Goal: Obtain resource: Download file/media

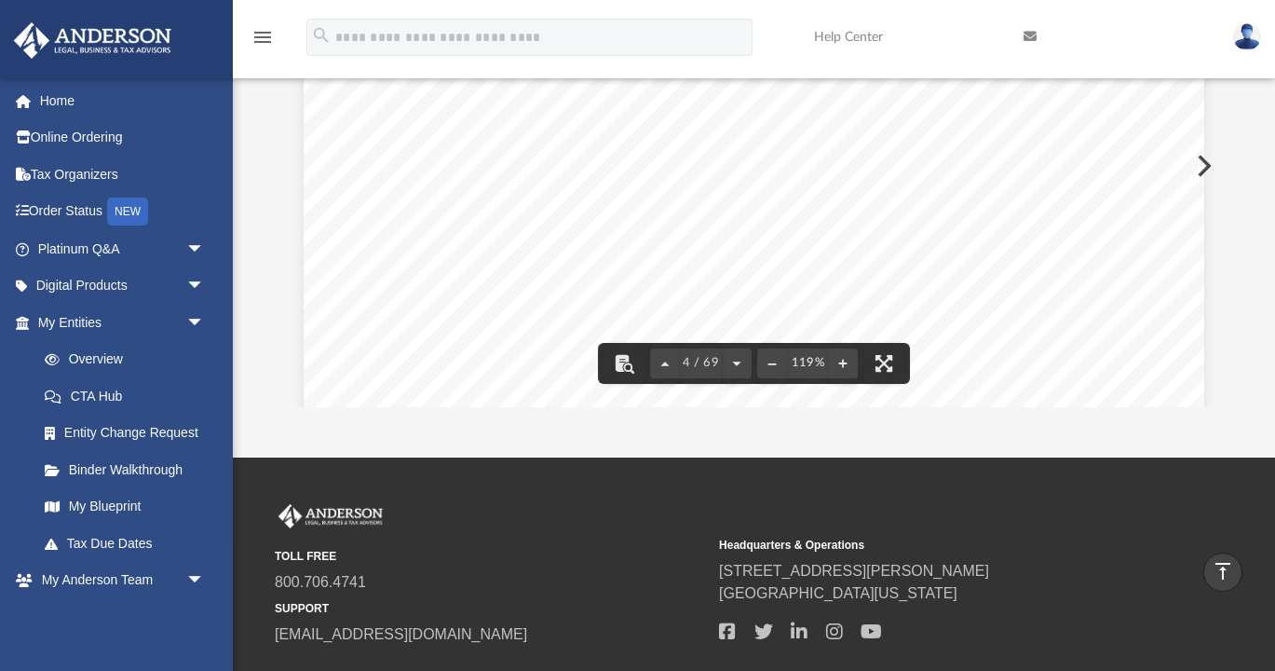
scroll to position [3725, 0]
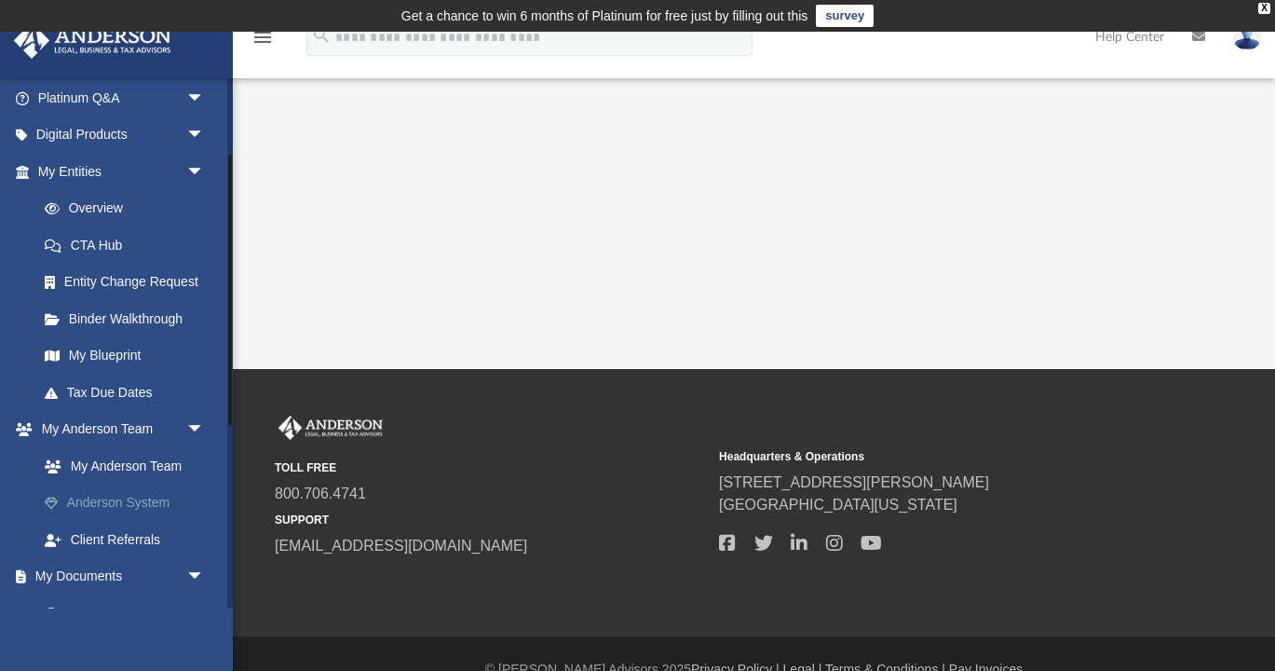
scroll to position [213, 0]
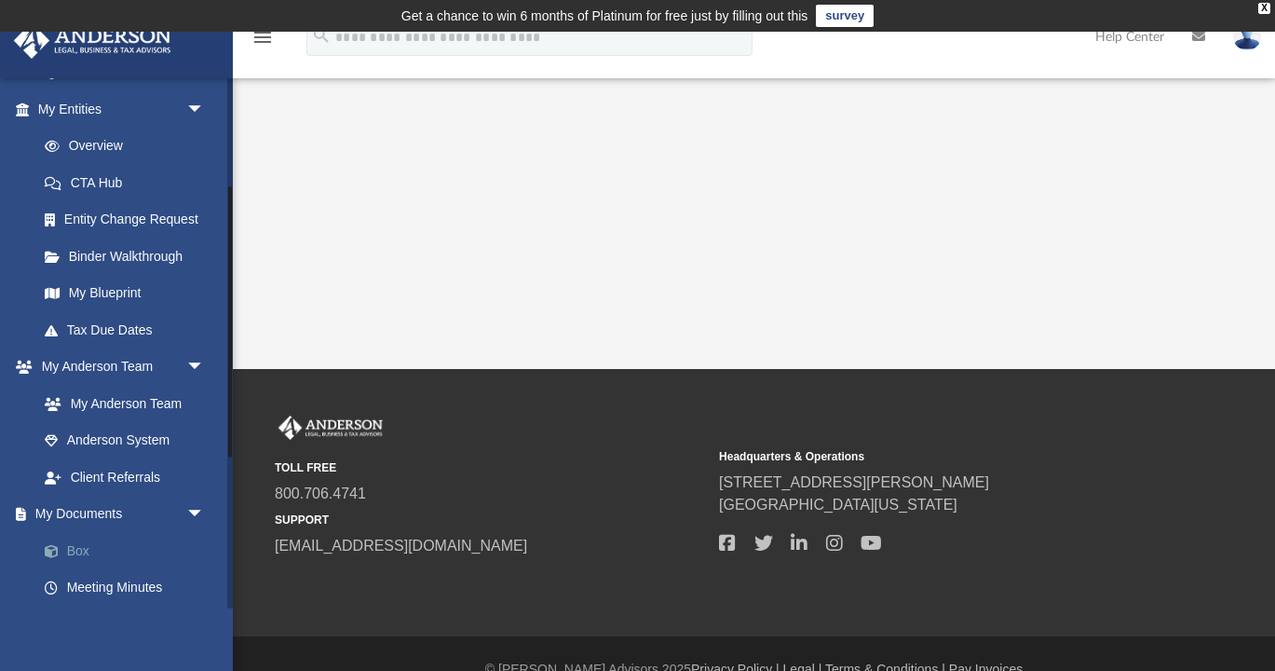
click at [79, 549] on link "Box" at bounding box center [129, 550] width 207 height 37
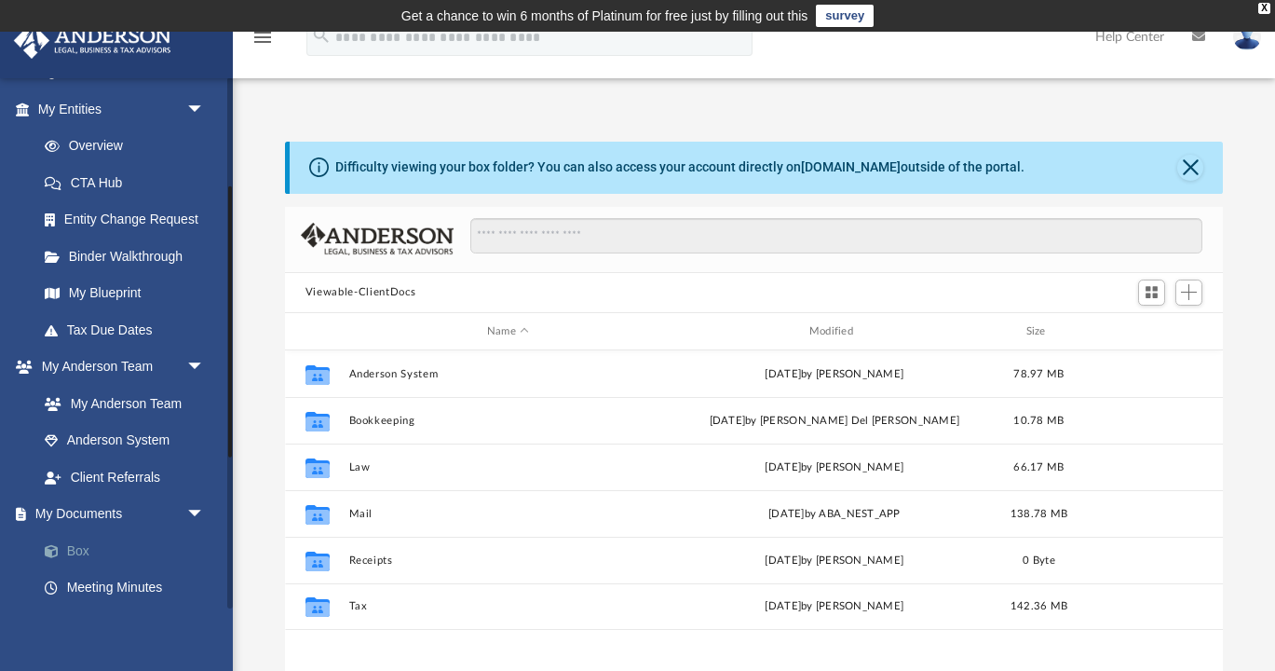
scroll to position [424, 938]
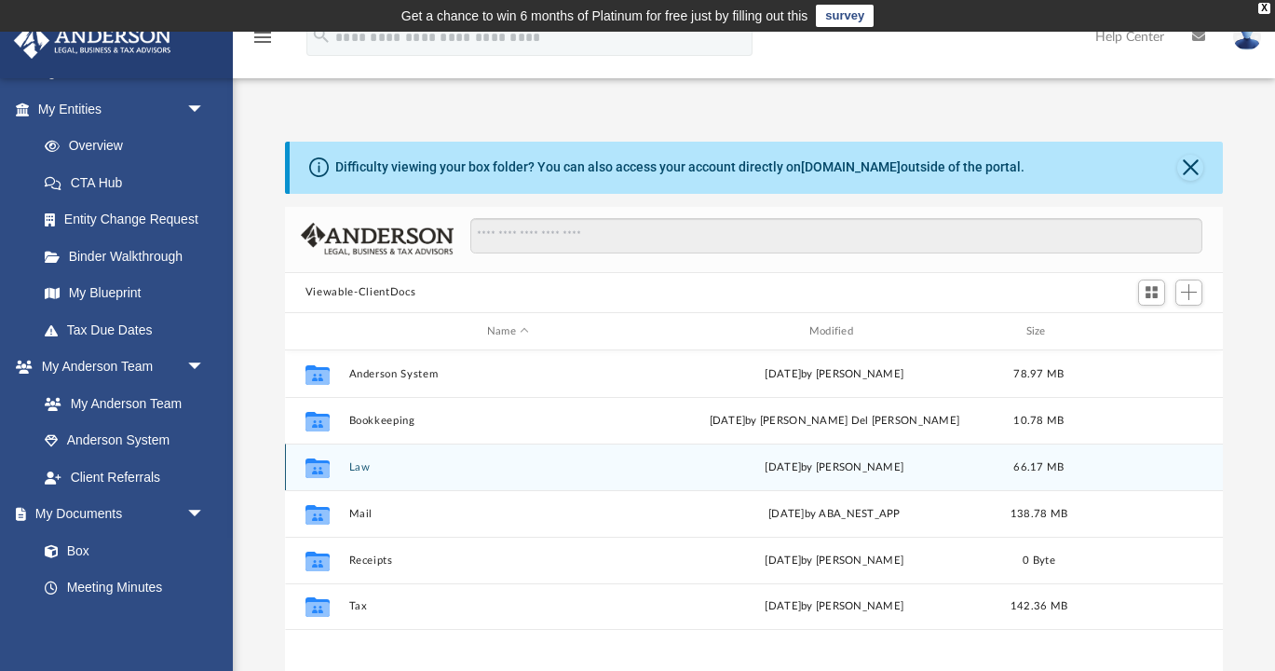
click at [360, 464] on button "Law" at bounding box center [507, 467] width 319 height 12
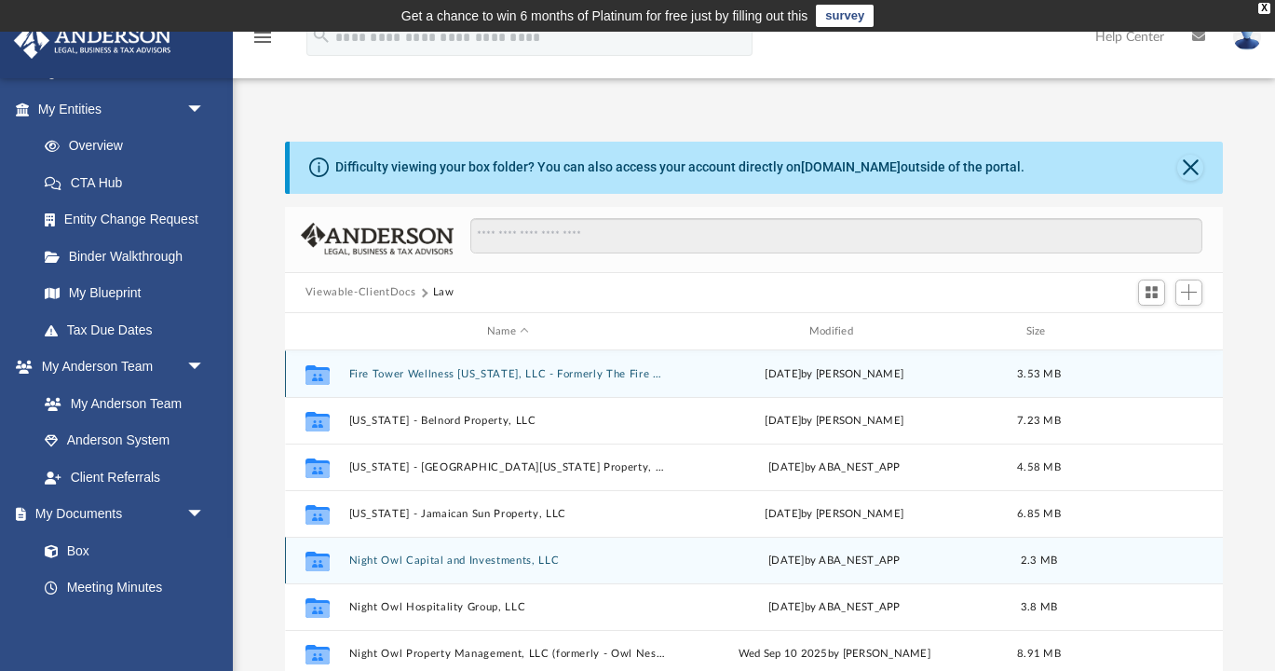
scroll to position [28, 0]
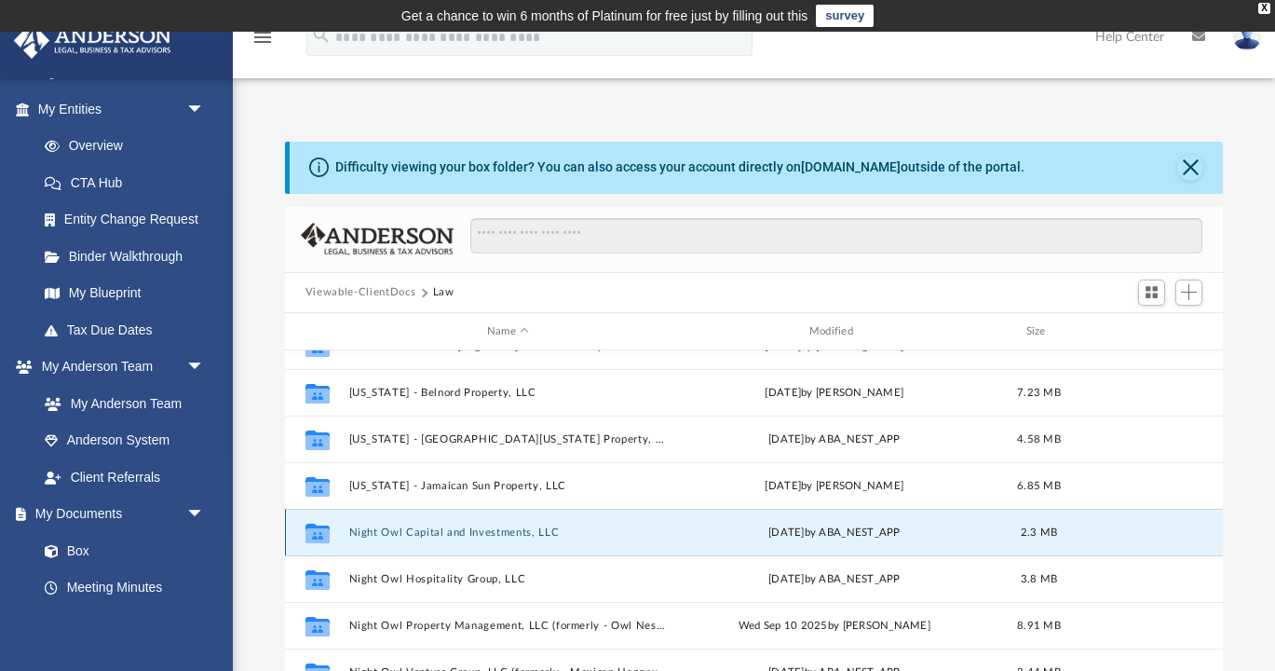
click at [525, 535] on button "Night Owl Capital and Investments, LLC" at bounding box center [507, 532] width 319 height 12
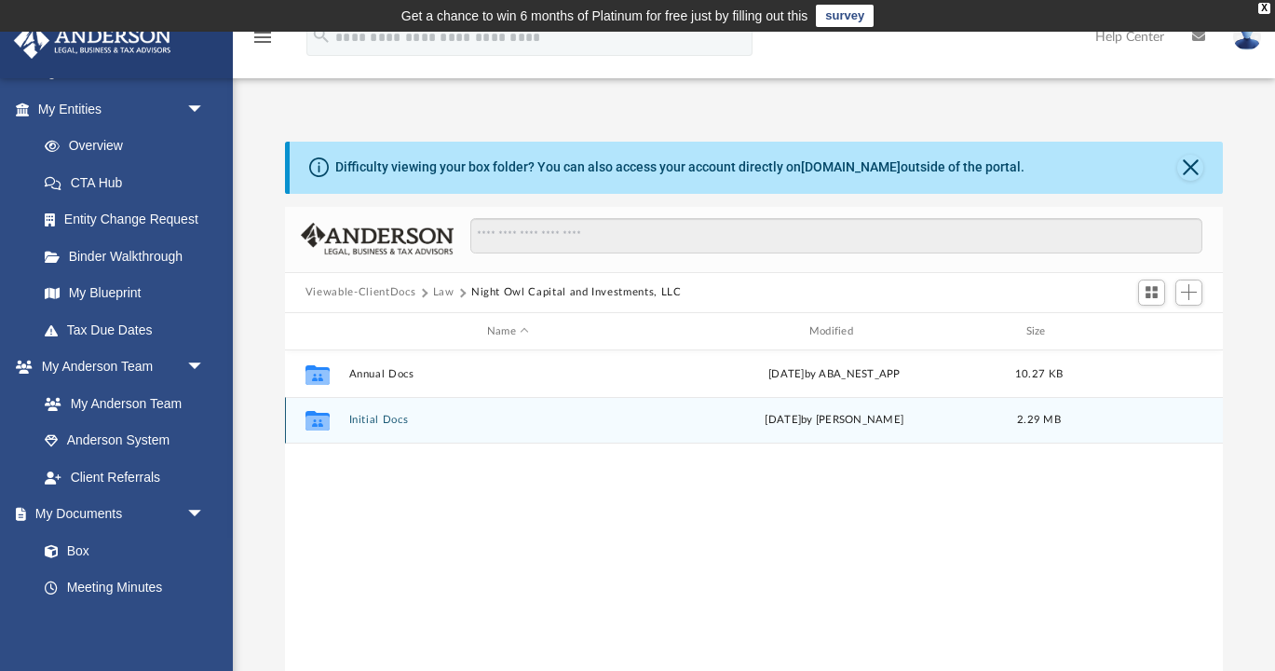
click at [394, 421] on button "Initial Docs" at bounding box center [507, 420] width 319 height 12
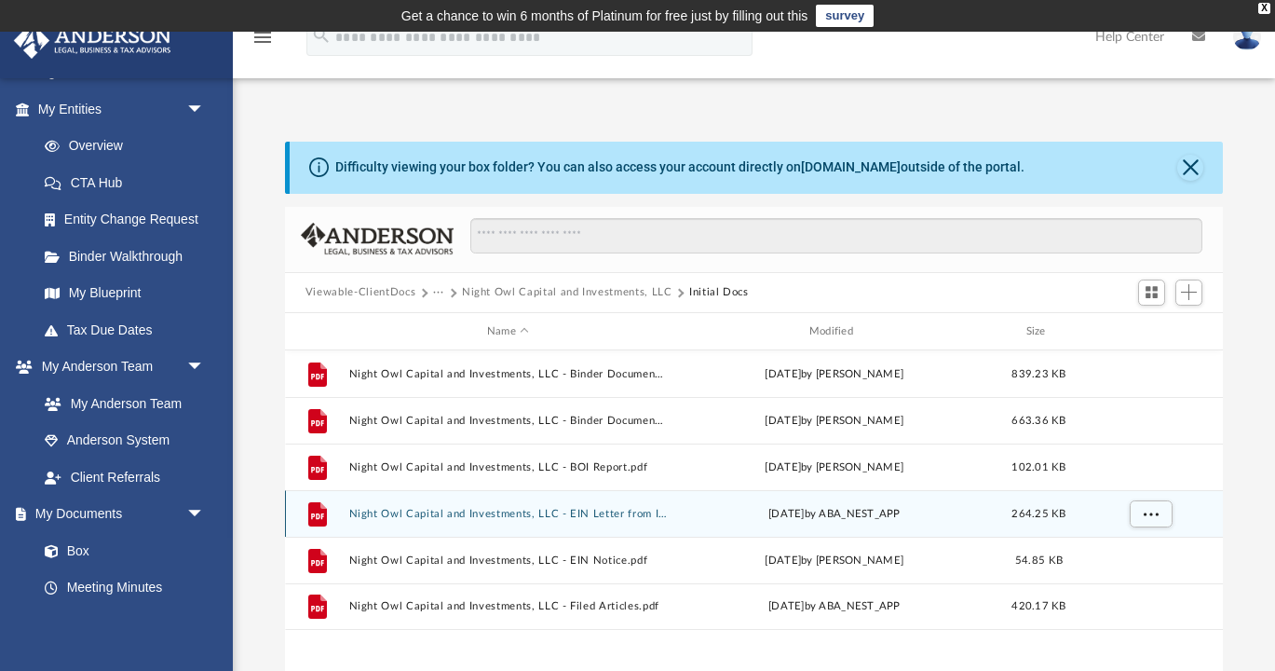
click at [481, 510] on button "Night Owl Capital and Investments, LLC - EIN Letter from IRS.pdf" at bounding box center [507, 514] width 319 height 12
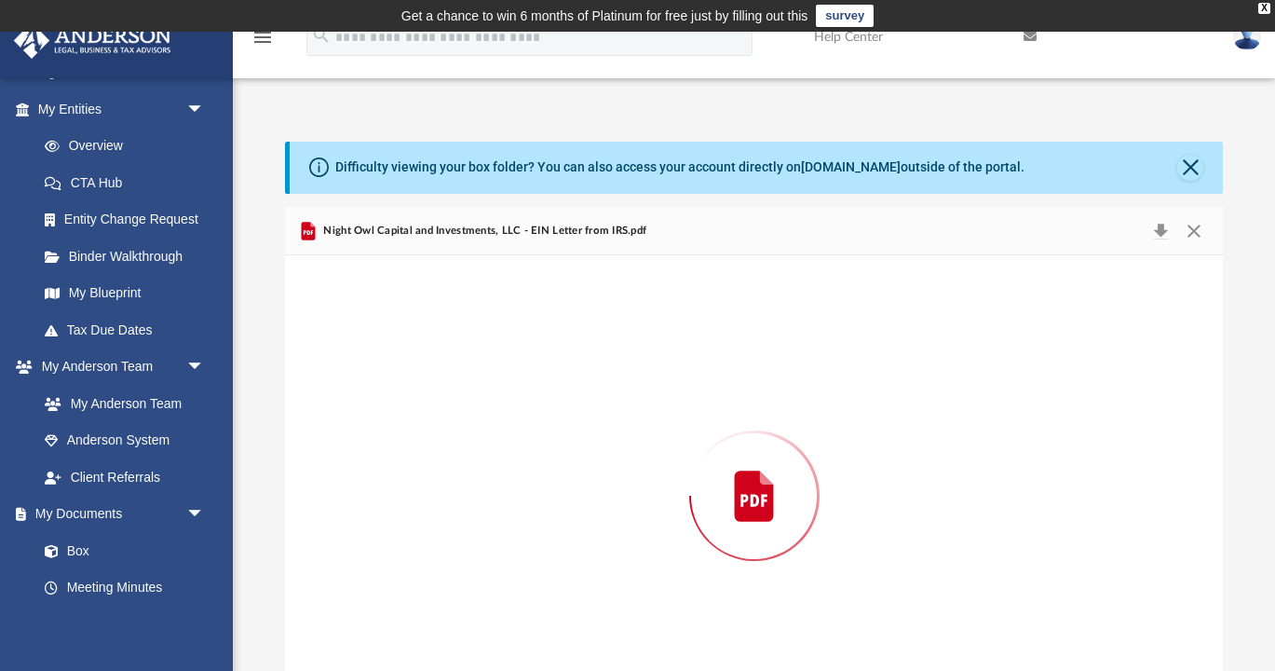
scroll to position [66, 0]
